Goal: Information Seeking & Learning: Learn about a topic

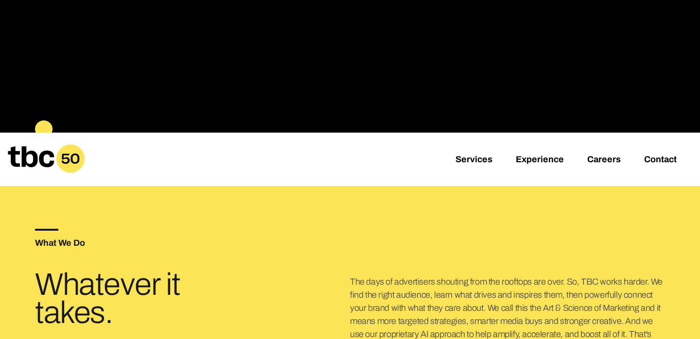
scroll to position [9, 0]
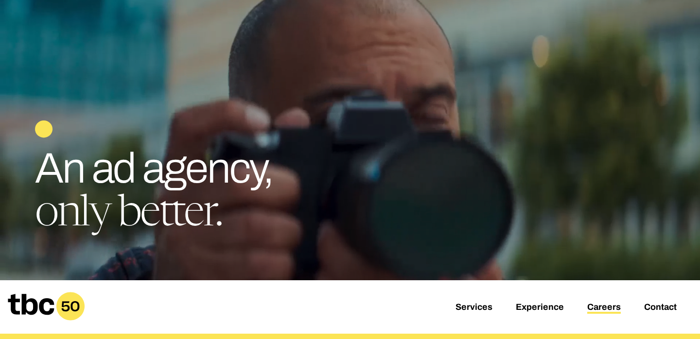
click at [614, 307] on link "Careers" at bounding box center [604, 308] width 34 height 12
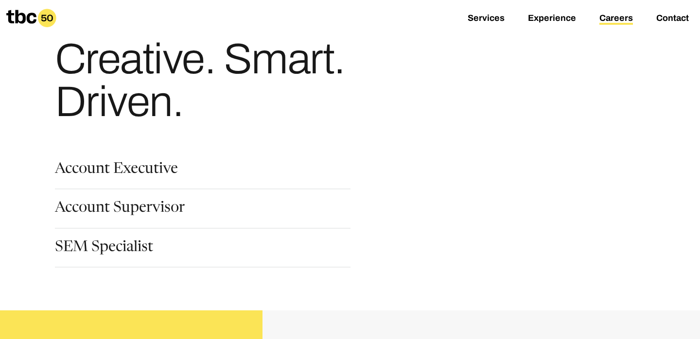
scroll to position [29, 0]
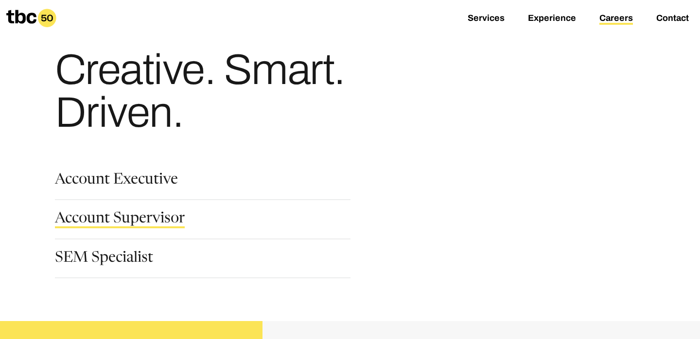
click at [142, 219] on link "Account Supervisor" at bounding box center [120, 220] width 130 height 17
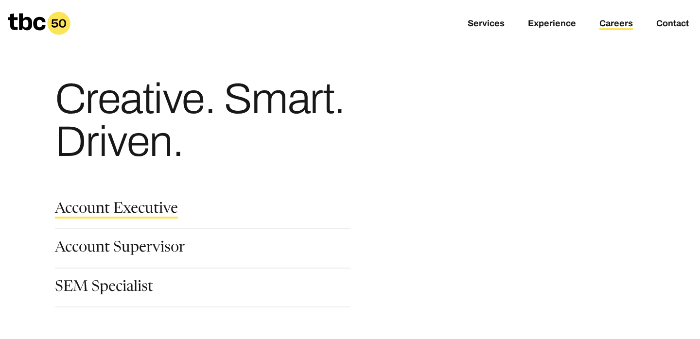
click at [126, 209] on link "Account Executive" at bounding box center [116, 210] width 123 height 17
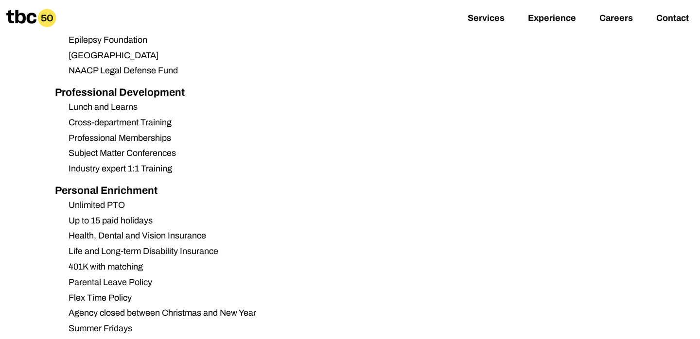
scroll to position [991, 0]
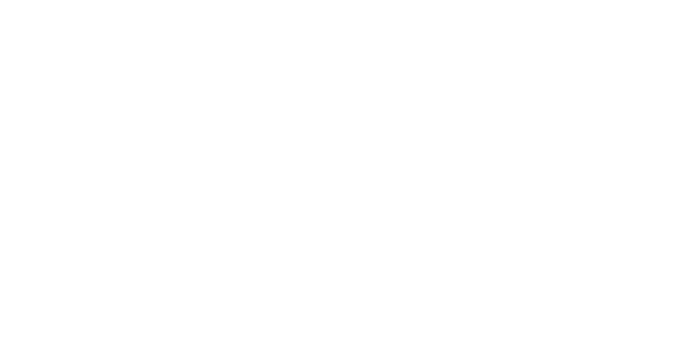
scroll to position [27, 0]
